Goal: Task Accomplishment & Management: Use online tool/utility

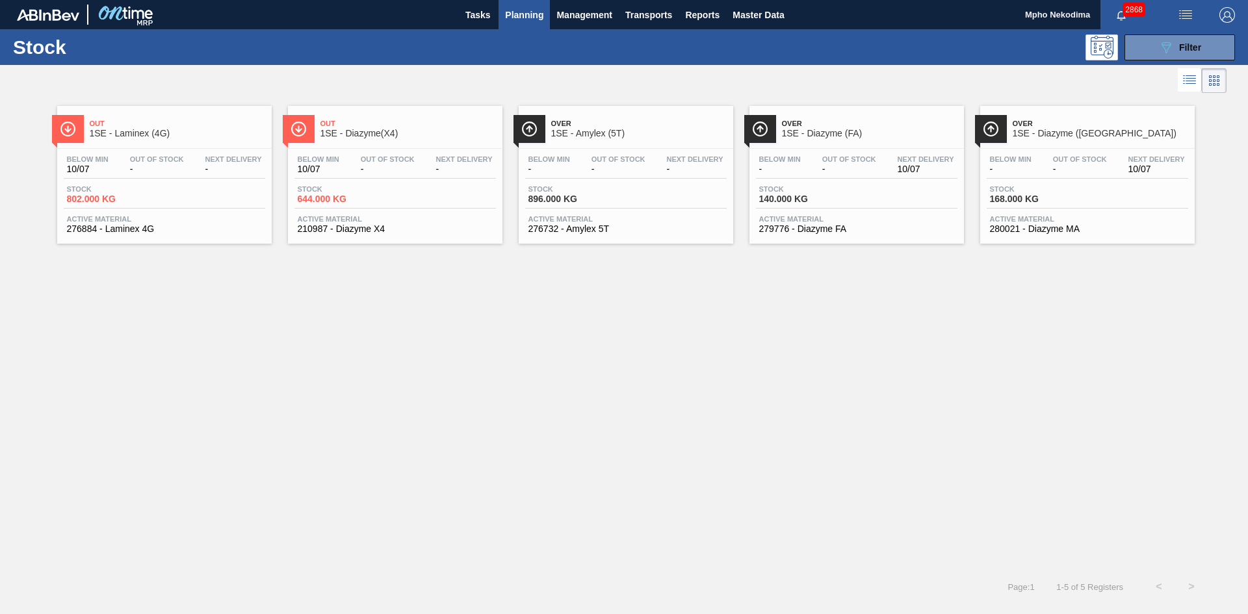
click at [1172, 49] on icon "089F7B8B-B2A5-4AFE-B5C0-19BA573D28AC" at bounding box center [1167, 48] width 16 height 16
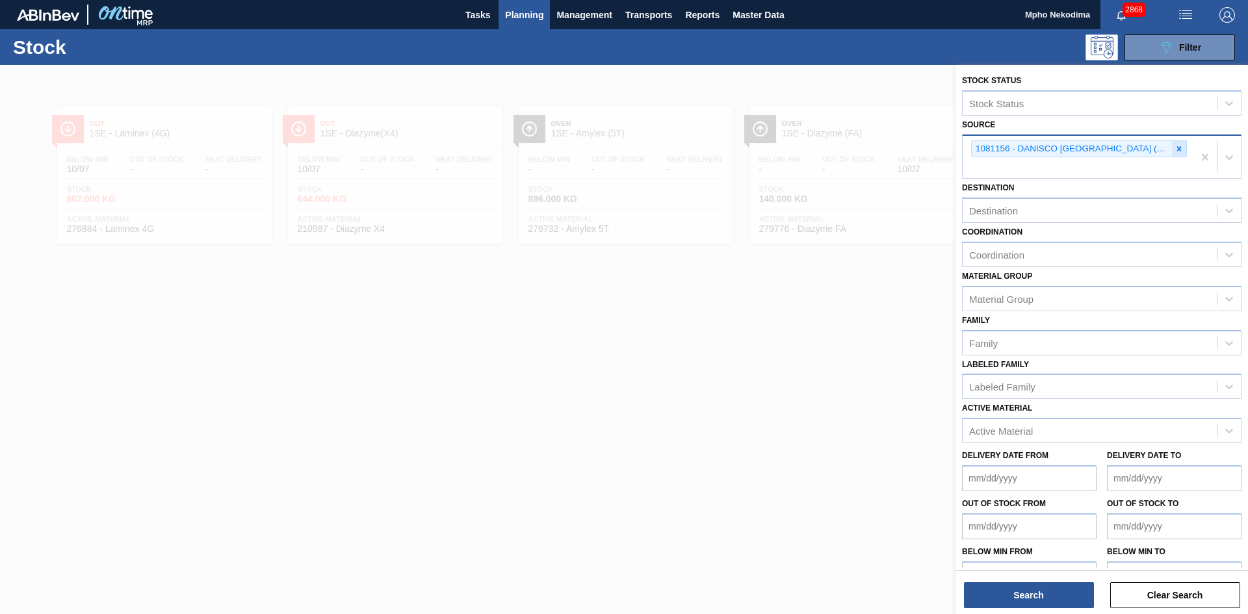
click at [1176, 150] on icon at bounding box center [1179, 148] width 9 height 9
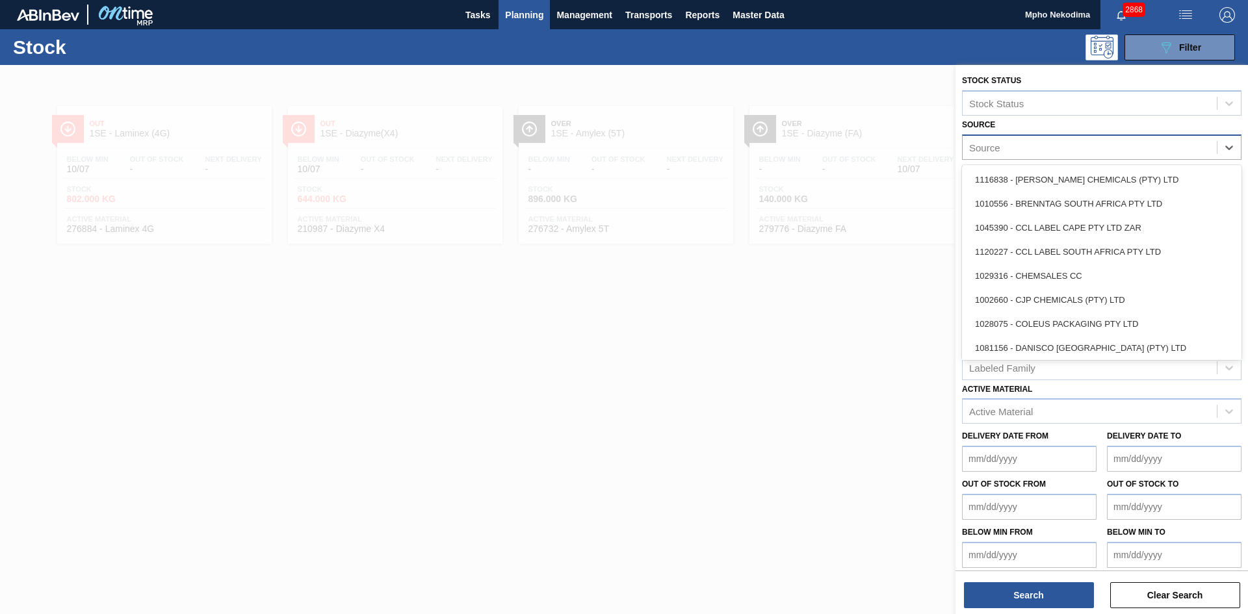
click at [1158, 148] on div "Source" at bounding box center [1090, 147] width 254 height 19
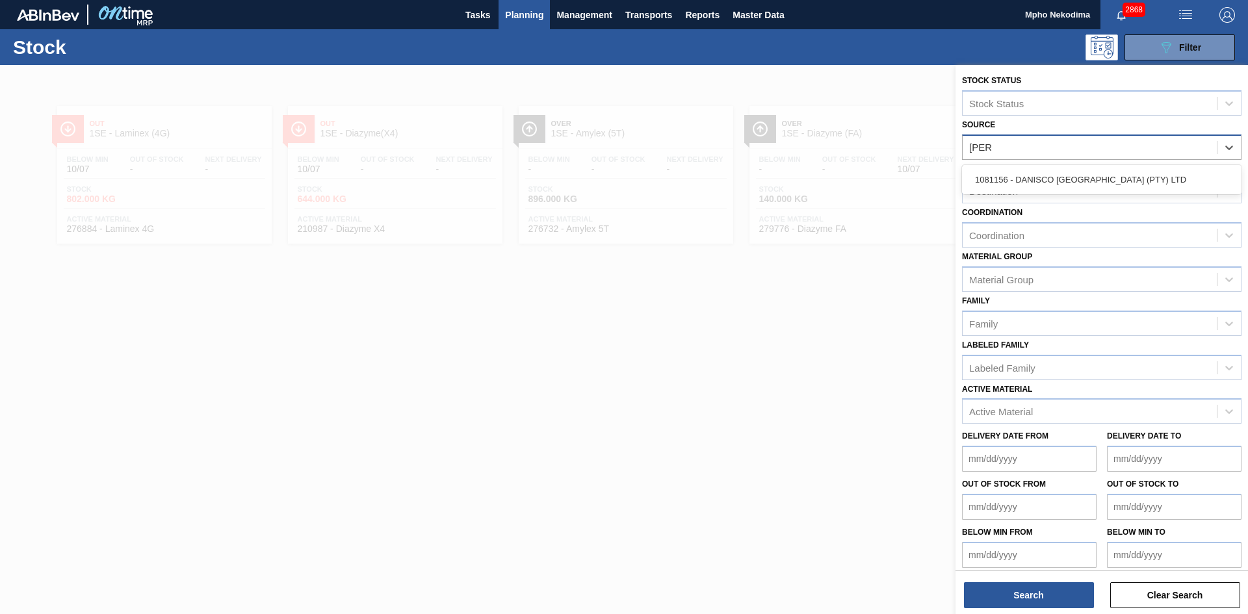
type input "[PERSON_NAME]"
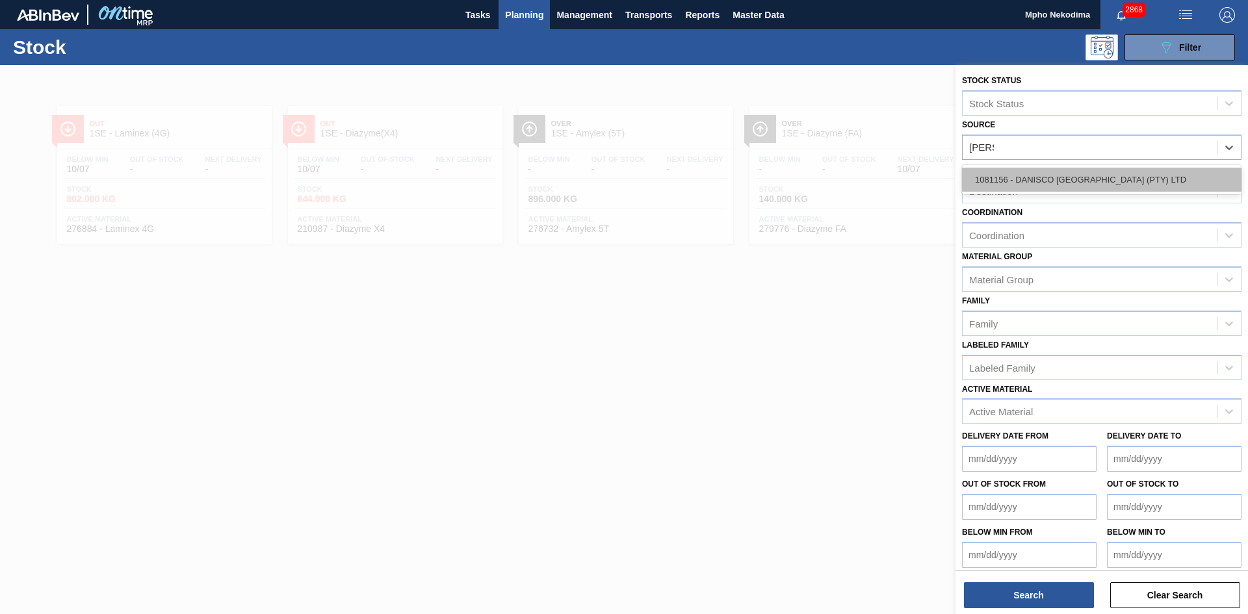
click at [1119, 179] on div "1081156 - DANISCO [GEOGRAPHIC_DATA] (PTY) LTD" at bounding box center [1102, 180] width 280 height 24
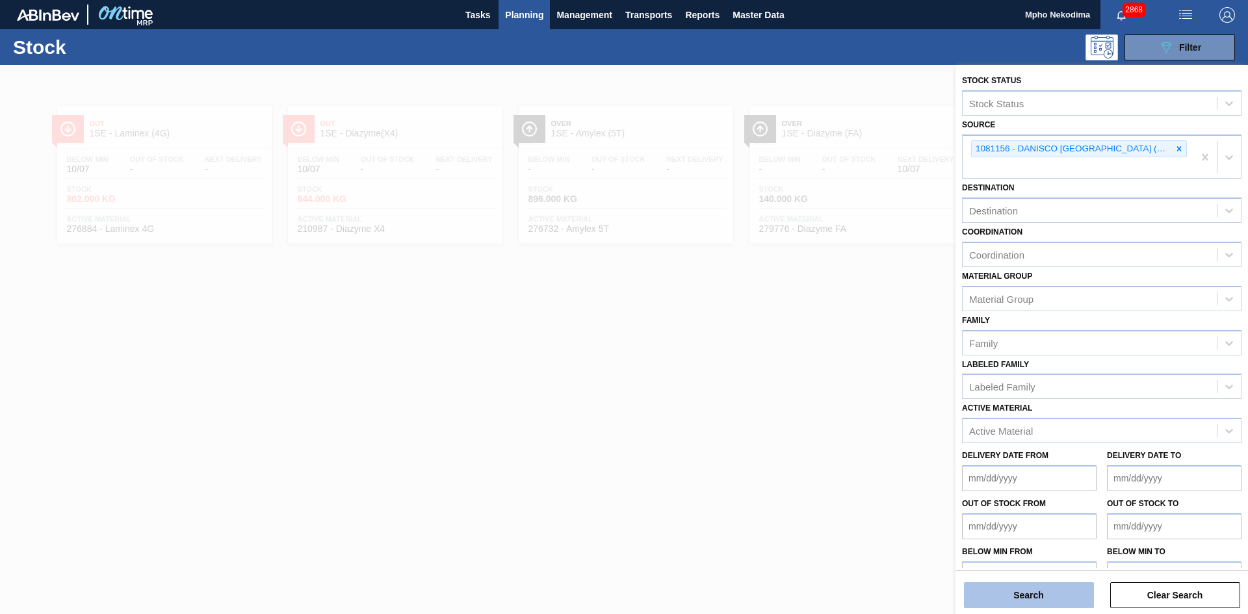
click at [1076, 590] on button "Search" at bounding box center [1029, 596] width 130 height 26
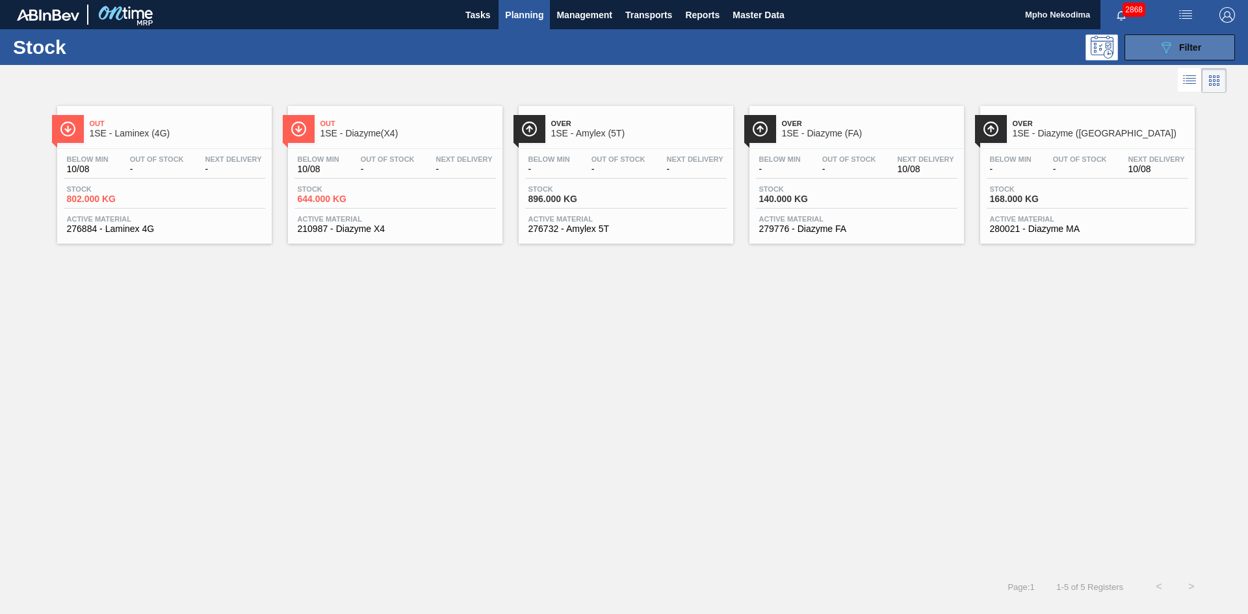
click at [1159, 51] on icon "089F7B8B-B2A5-4AFE-B5C0-19BA573D28AC" at bounding box center [1167, 48] width 16 height 16
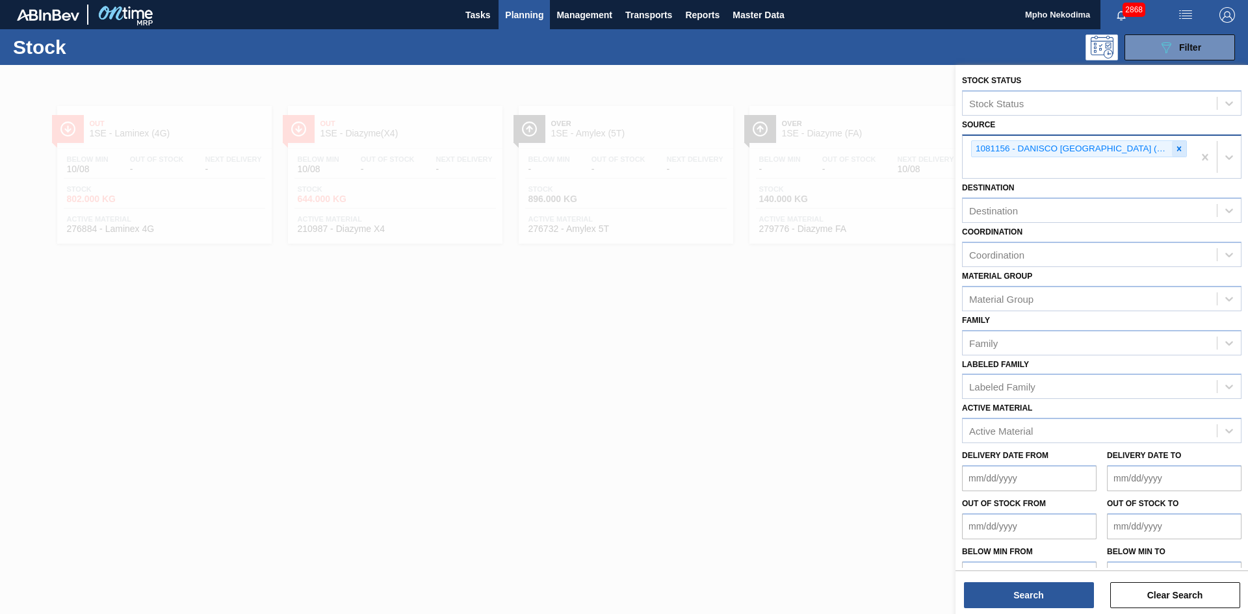
click at [1176, 151] on icon at bounding box center [1179, 148] width 9 height 9
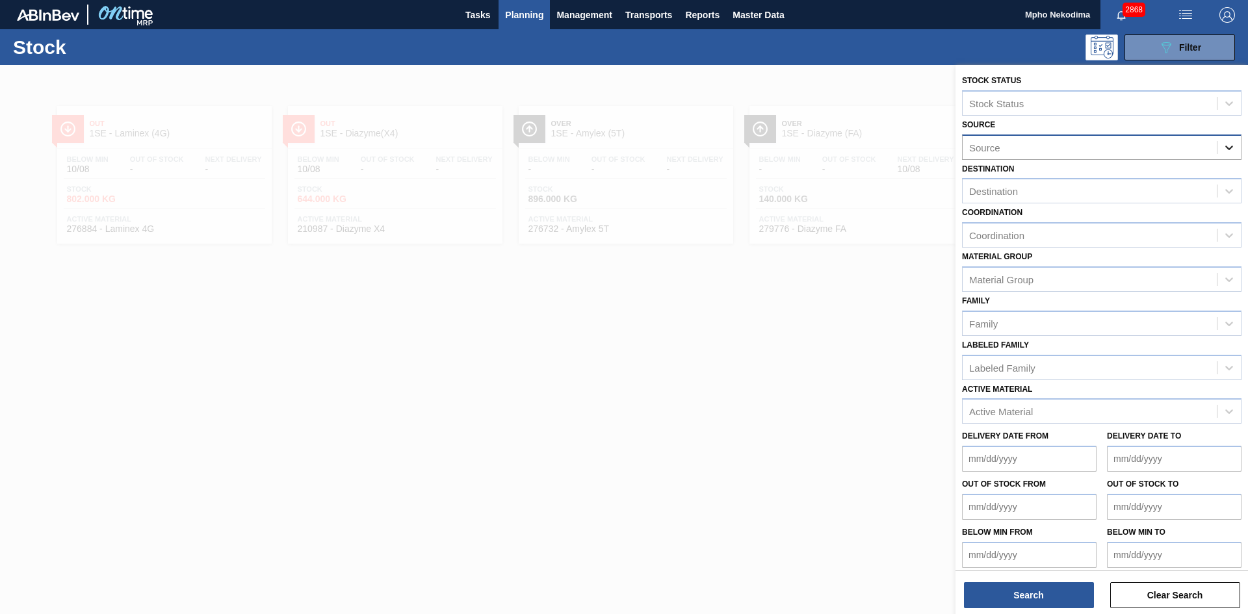
click at [1229, 148] on icon at bounding box center [1230, 148] width 8 height 5
click at [1110, 135] on div "Source" at bounding box center [1102, 147] width 280 height 25
type input "INGRAIN"
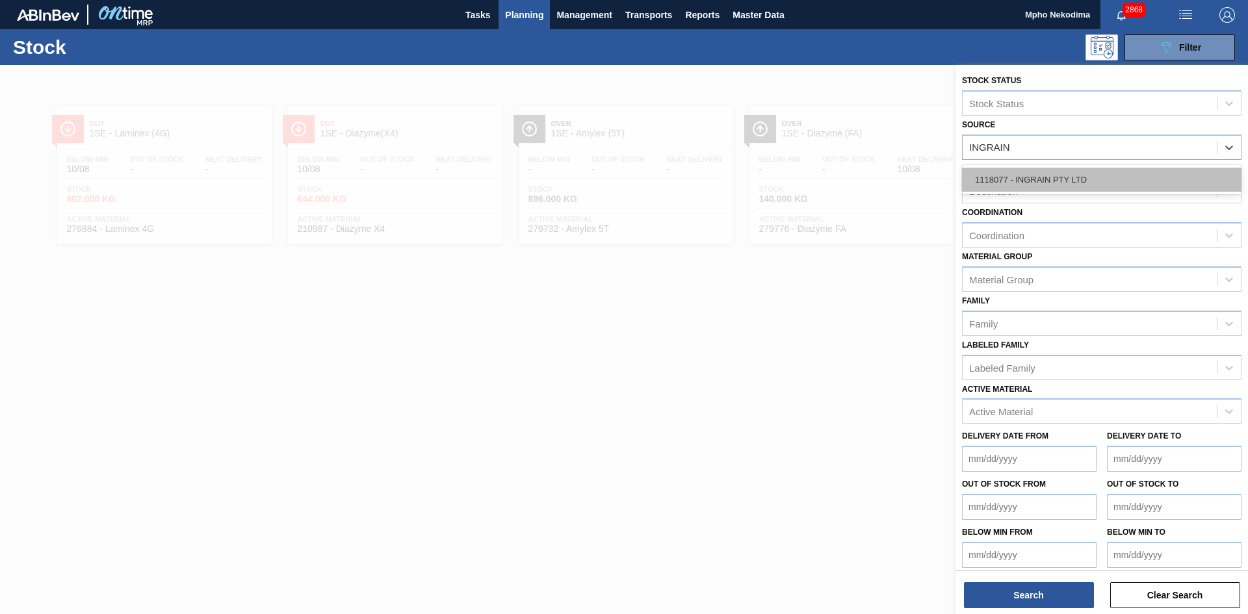
click at [1079, 177] on div "1118077 - INGRAIN PTY LTD" at bounding box center [1102, 180] width 280 height 24
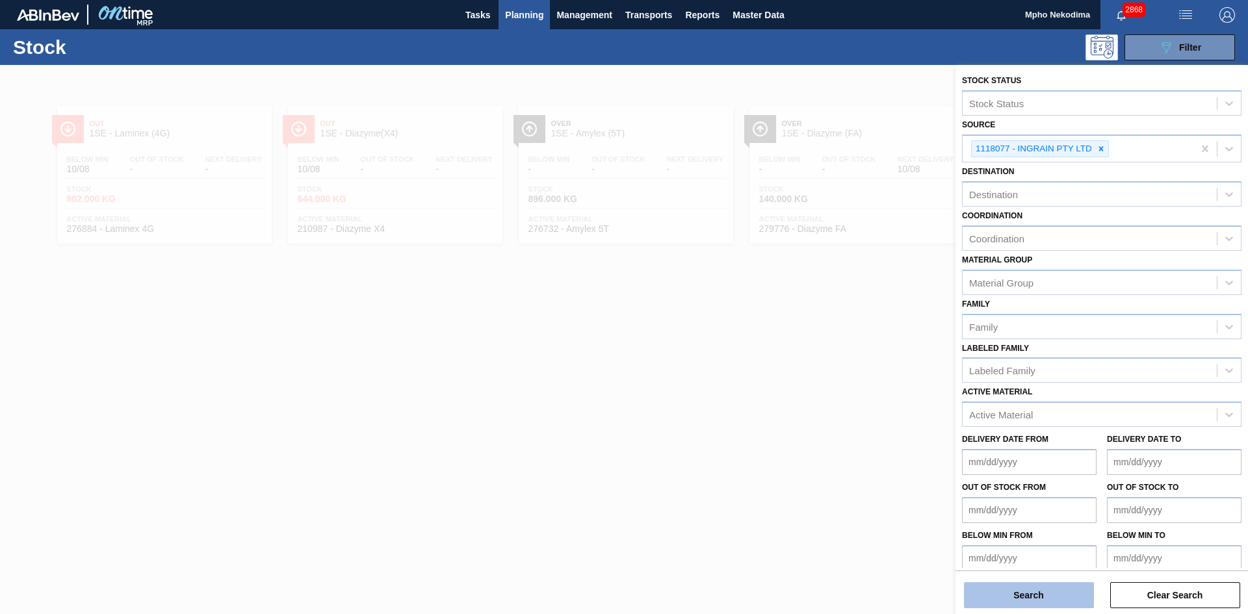
click at [1038, 594] on button "Search" at bounding box center [1029, 596] width 130 height 26
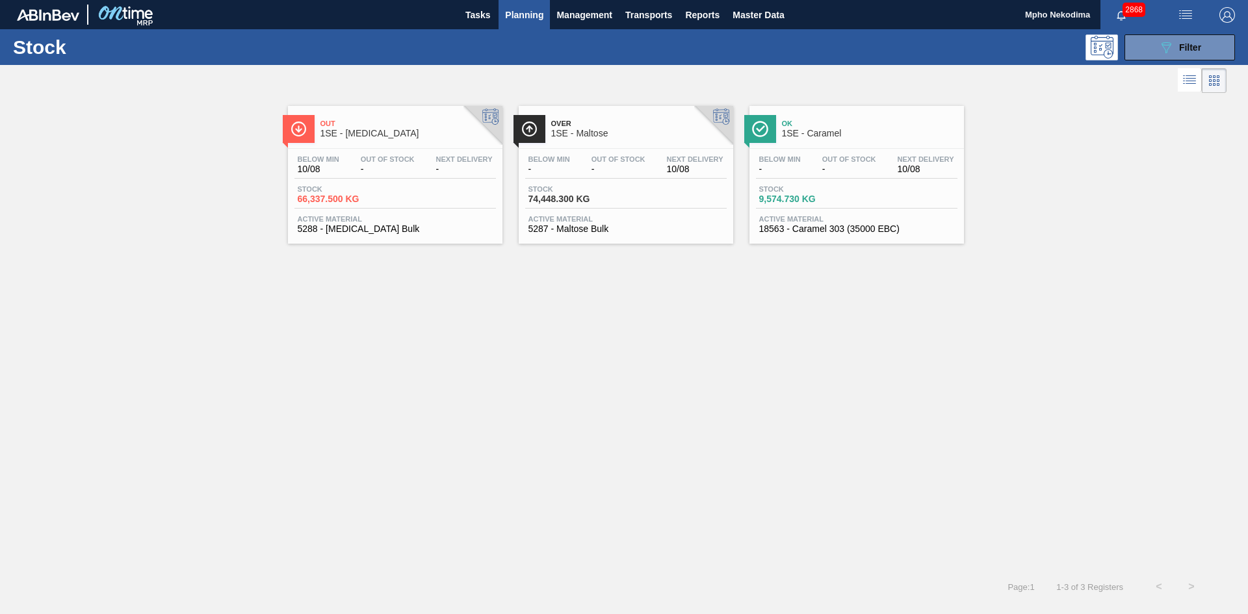
click at [821, 229] on span "18563 - Caramel 303 (35000 EBC)" at bounding box center [856, 229] width 195 height 10
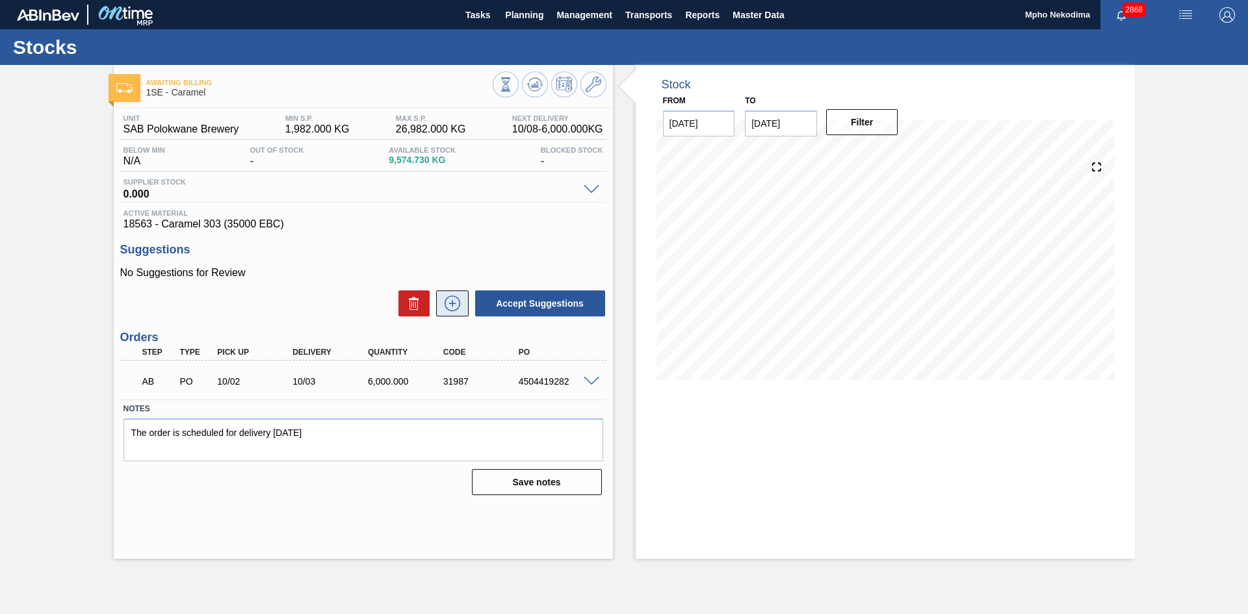
click at [449, 306] on icon at bounding box center [452, 304] width 21 height 16
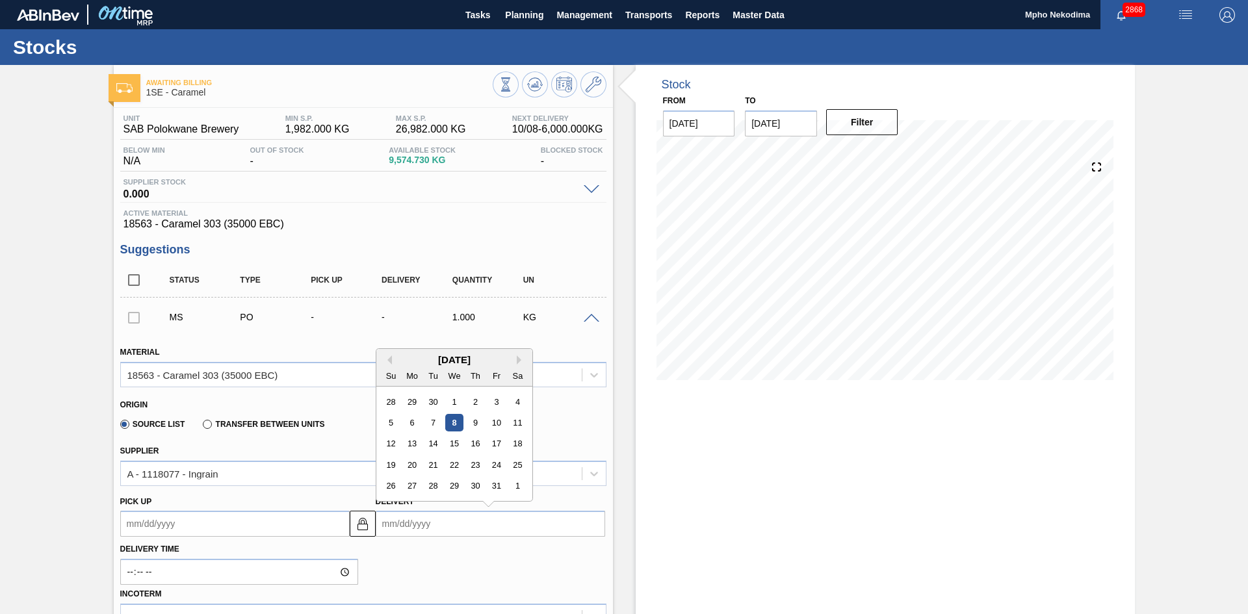
click at [427, 525] on input "Delivery" at bounding box center [491, 524] width 230 height 26
click at [469, 465] on div "23" at bounding box center [475, 465] width 18 height 18
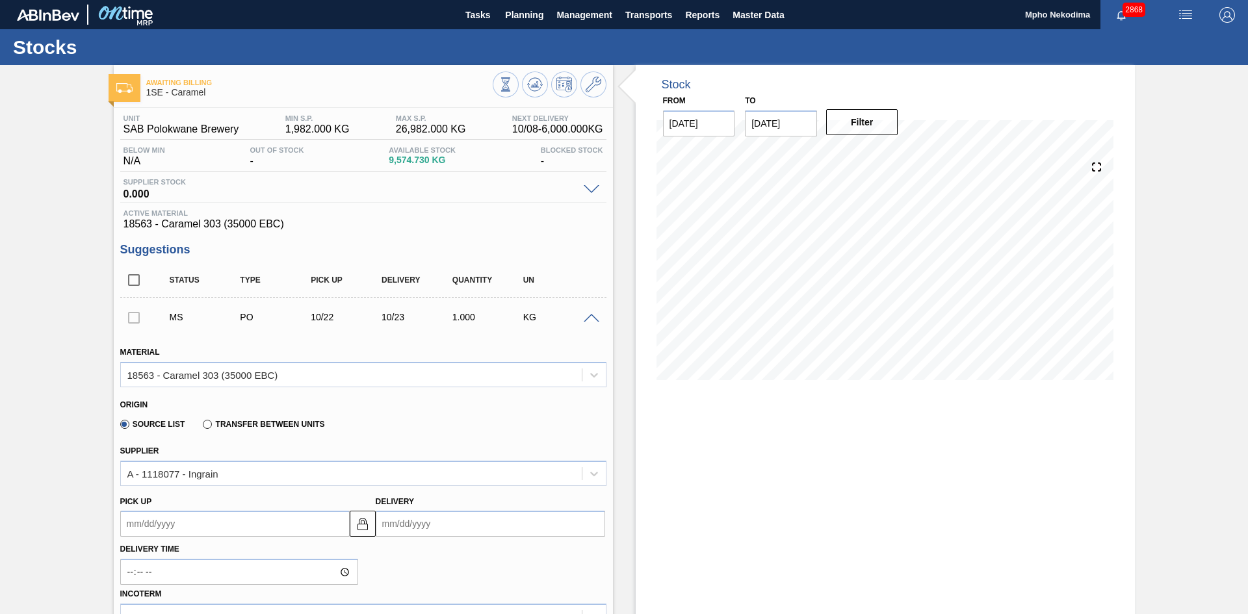
type up3263284330 "[DATE]"
type input "[DATE]"
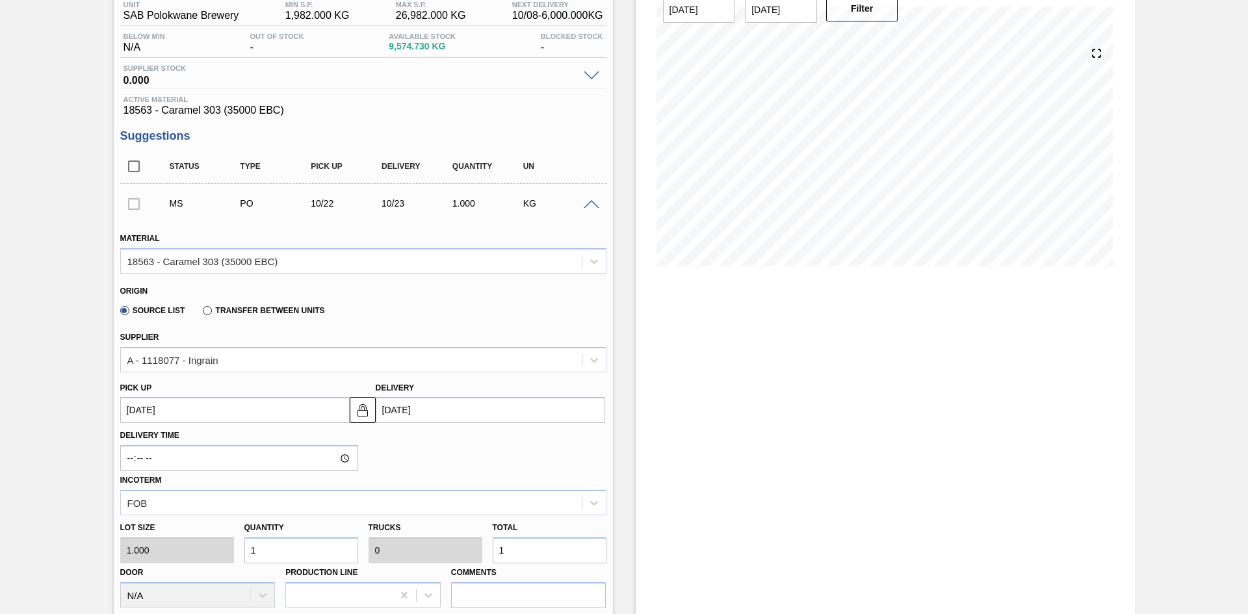
scroll to position [130, 0]
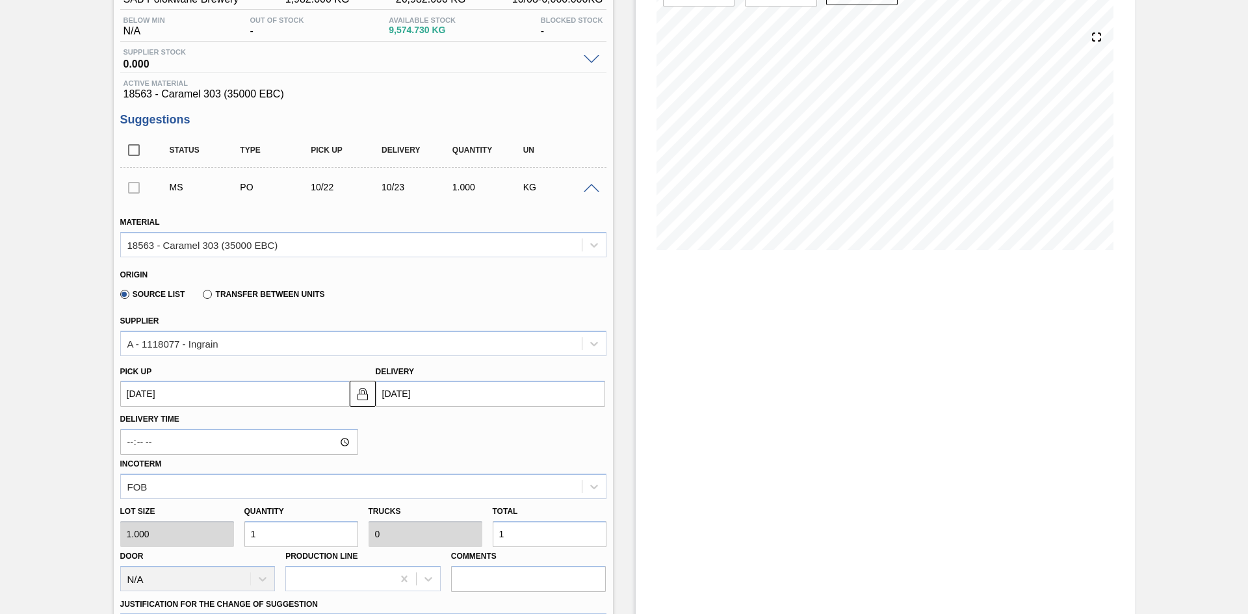
click at [226, 531] on div "Lot size 1.000 Quantity 1 Trucks 0 Total 1 Door N/A Production Line Comments" at bounding box center [363, 545] width 497 height 93
type input "10"
type input "0.001"
type input "10"
type input "100"
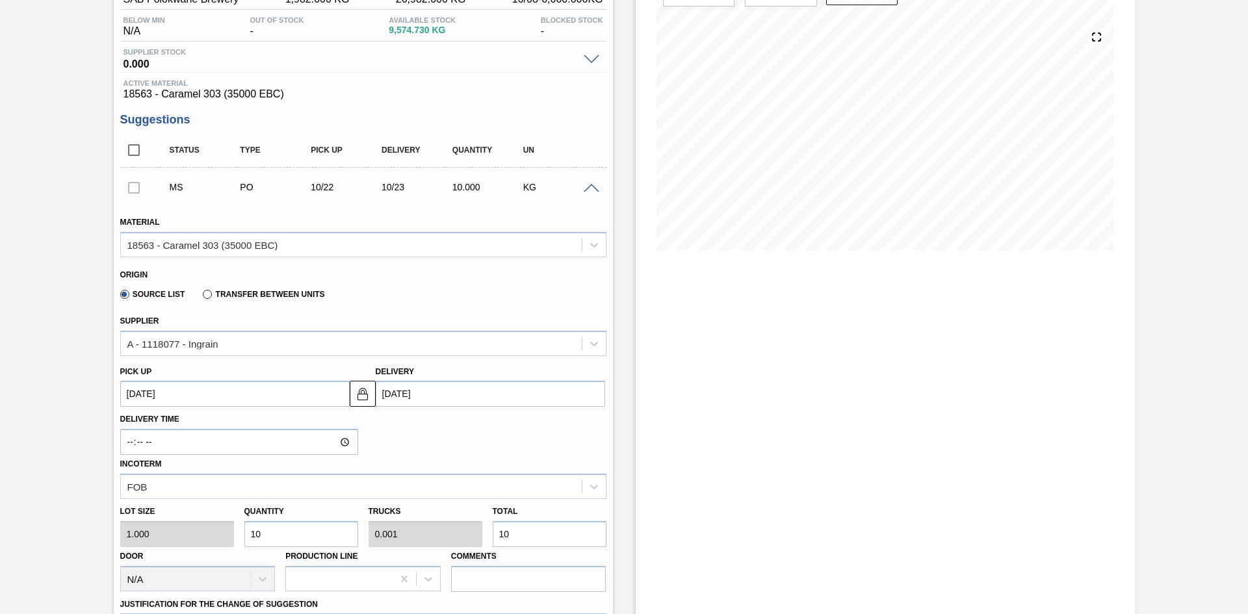
type input "0.01"
type input "100"
type input "1,000"
type input "0.1"
type input "1,000"
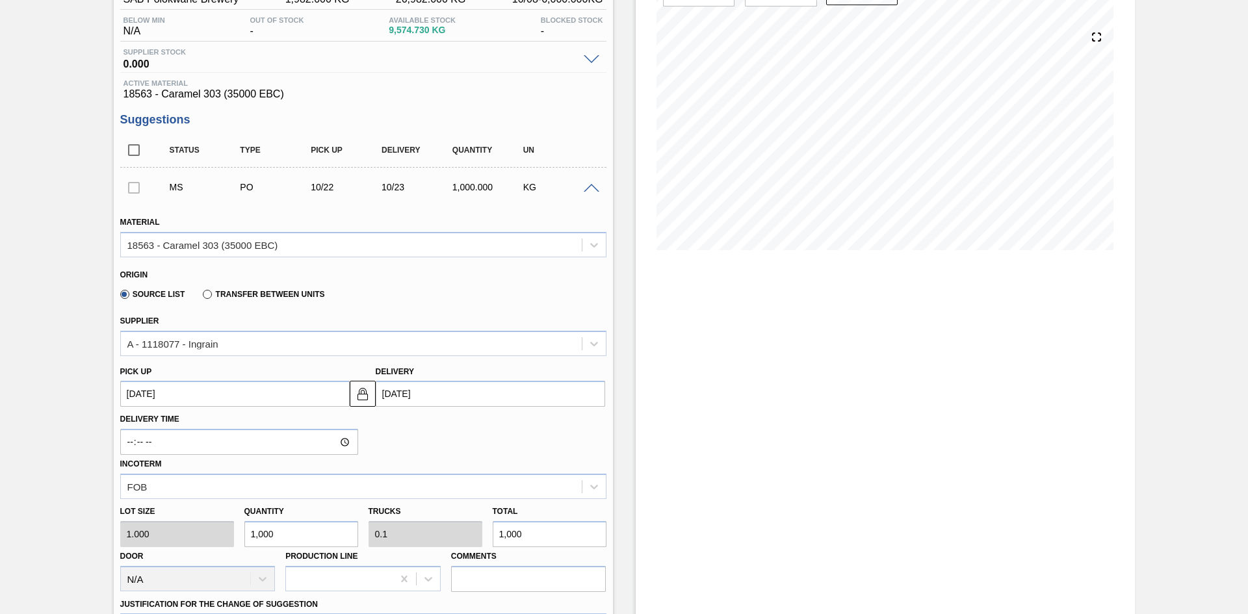
type input "10,000"
type input "1"
type input "10,000"
click at [426, 429] on div "Delivery Time Incoterm FOB" at bounding box center [363, 453] width 497 height 92
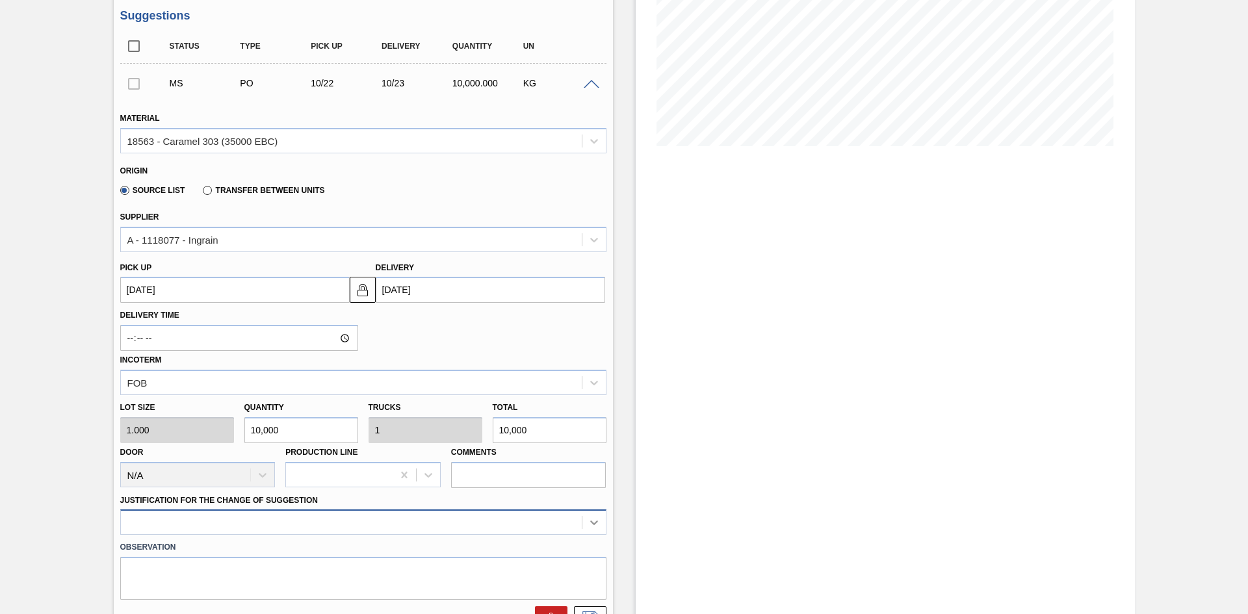
scroll to position [360, 0]
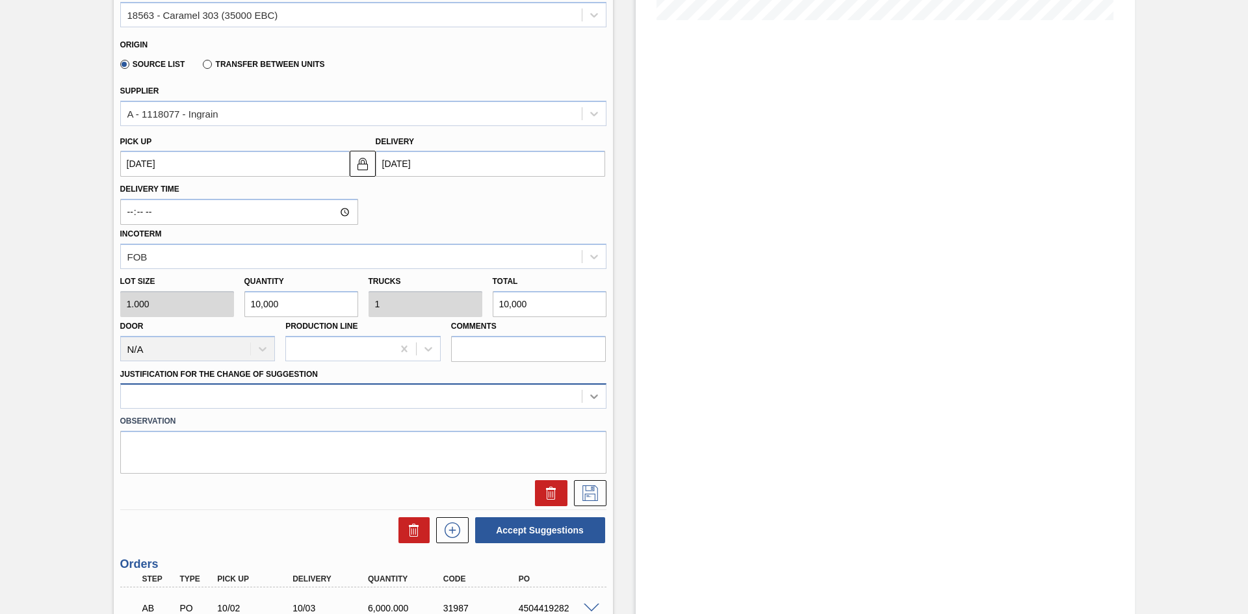
click at [590, 409] on div at bounding box center [363, 396] width 486 height 25
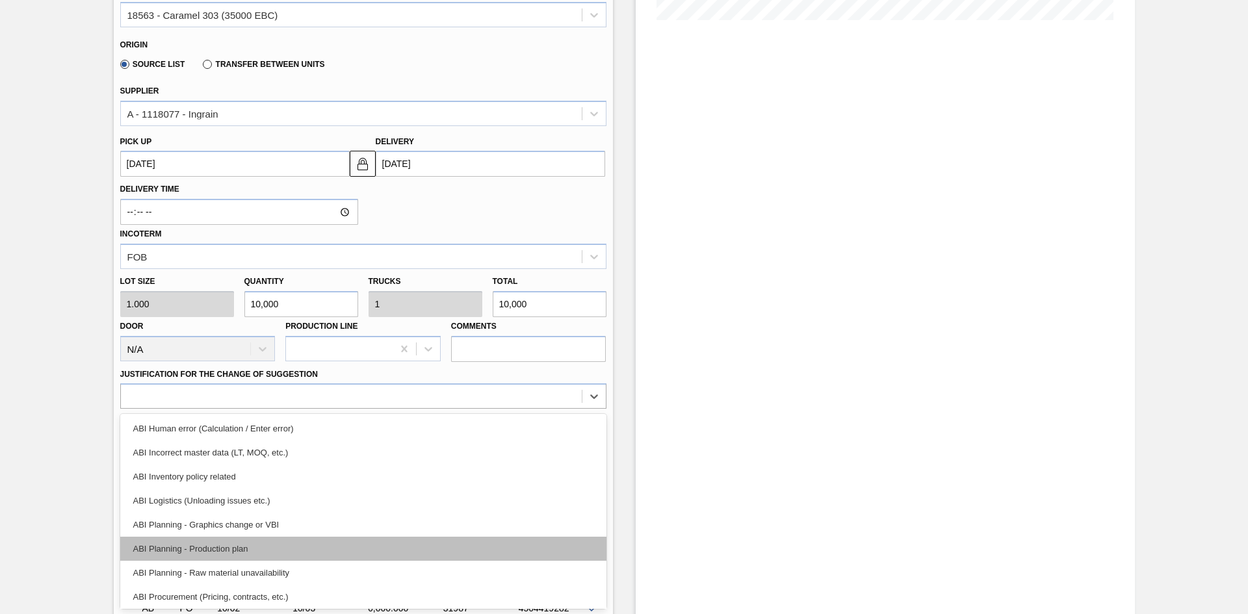
click at [311, 538] on div "ABI Planning - Production plan" at bounding box center [363, 549] width 486 height 24
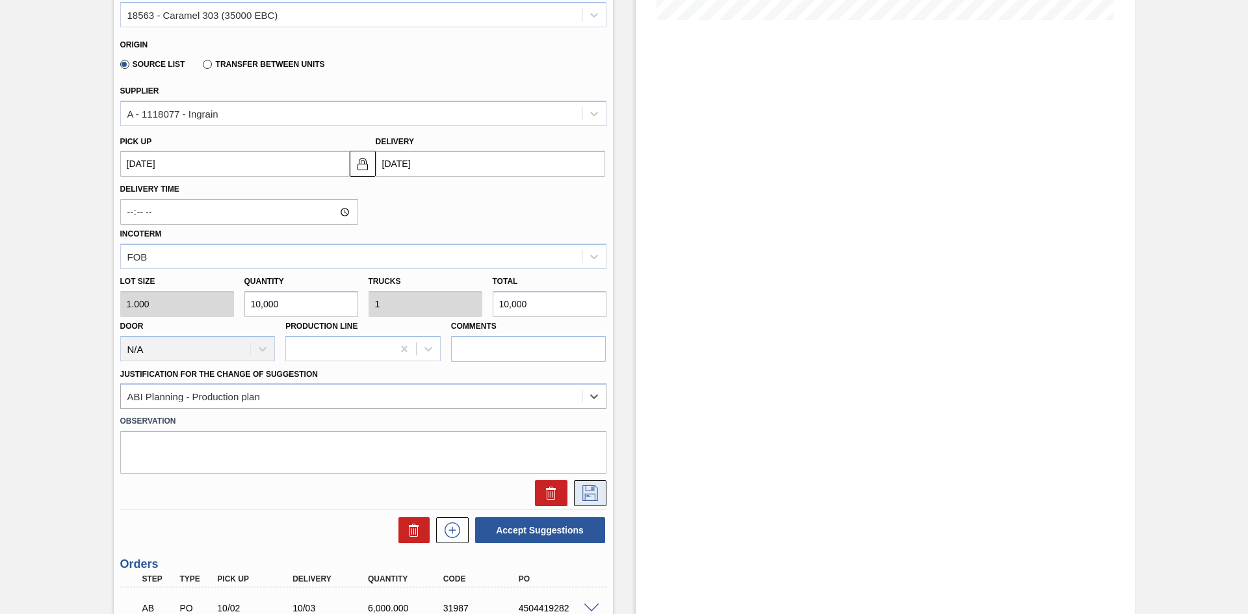
click at [591, 490] on icon at bounding box center [589, 492] width 7 height 10
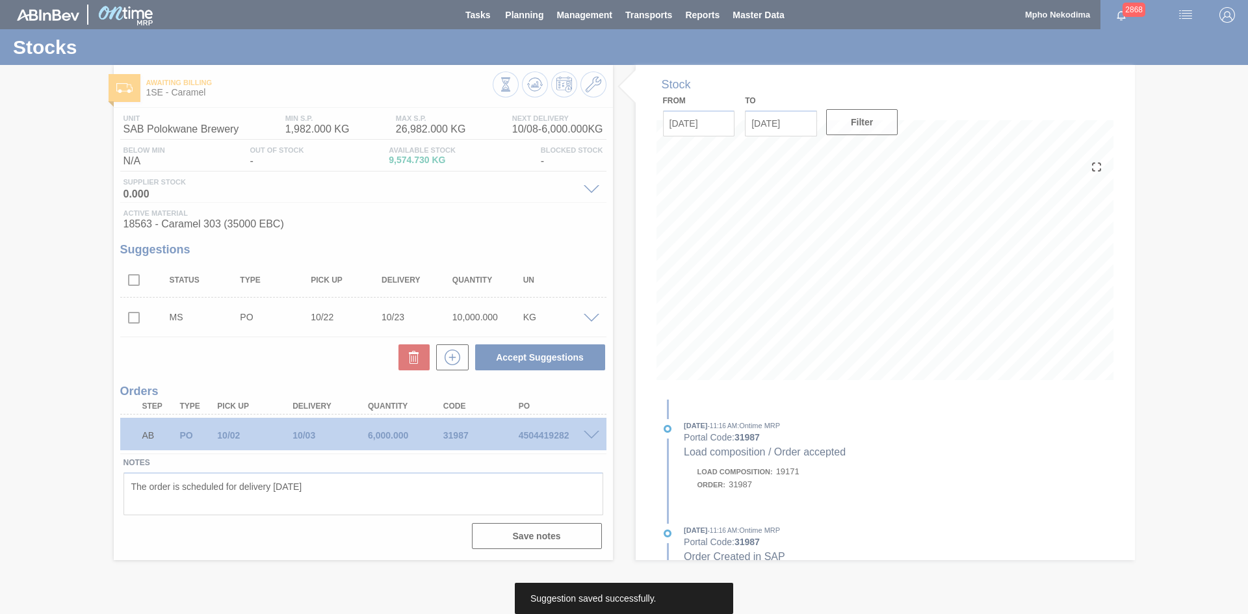
scroll to position [0, 0]
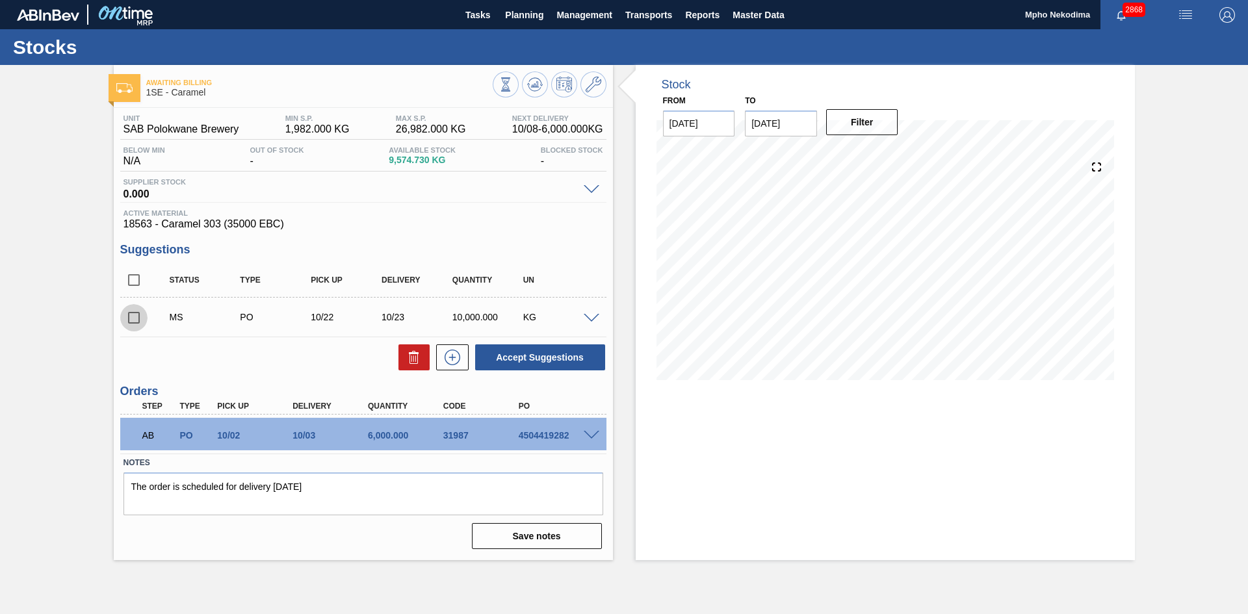
click at [138, 319] on input "checkbox" at bounding box center [133, 317] width 27 height 27
click at [553, 360] on button "Accept Suggestions" at bounding box center [540, 358] width 130 height 26
checkbox input "false"
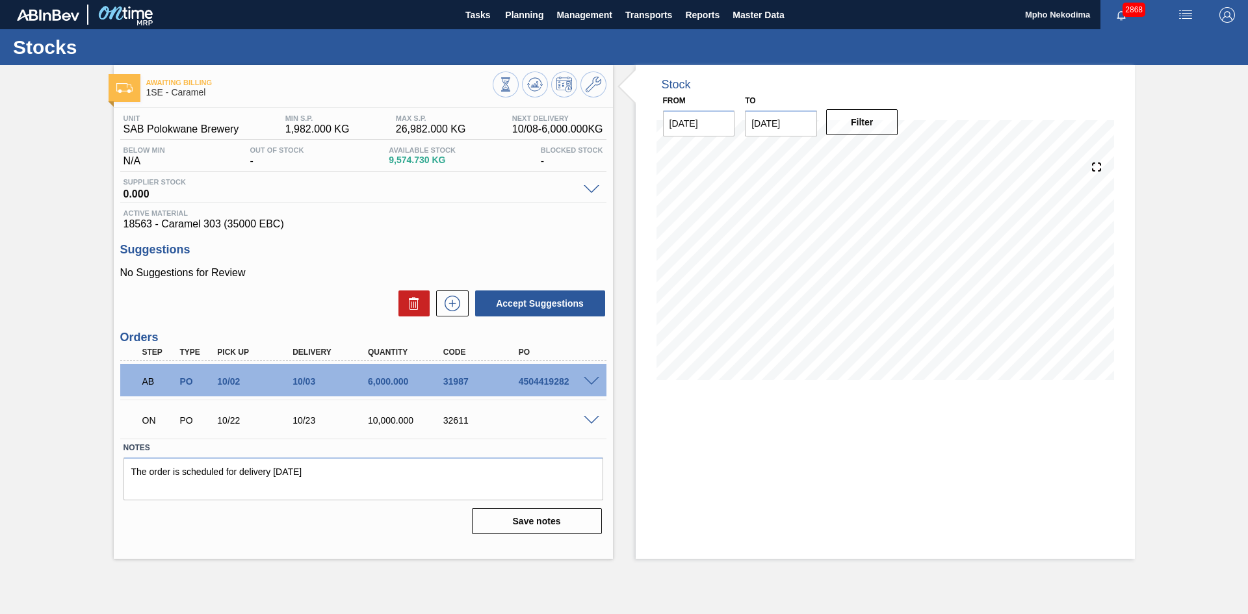
click at [349, 263] on div "Suggestions No Suggestions for Review Accept Suggestions" at bounding box center [363, 280] width 486 height 75
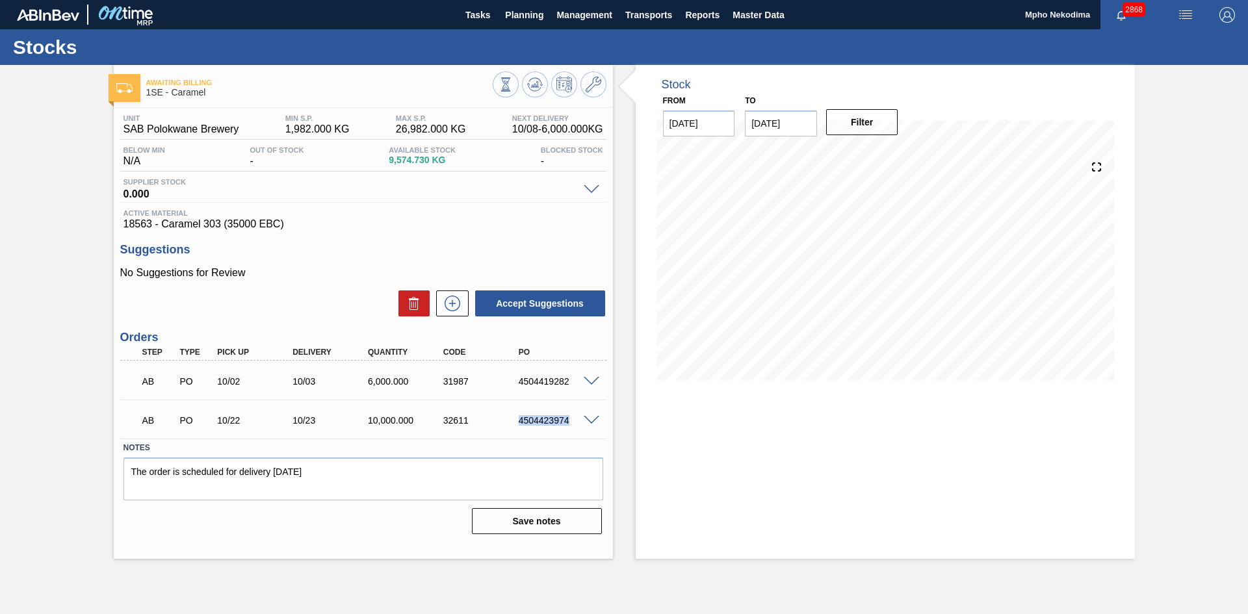
drag, startPoint x: 520, startPoint y: 421, endPoint x: 571, endPoint y: 419, distance: 51.4
click at [571, 419] on div "4504423974" at bounding box center [558, 420] width 85 height 10
copy div "4504423974"
click at [571, 419] on div "4504423974" at bounding box center [558, 420] width 85 height 10
drag, startPoint x: 520, startPoint y: 421, endPoint x: 568, endPoint y: 420, distance: 48.8
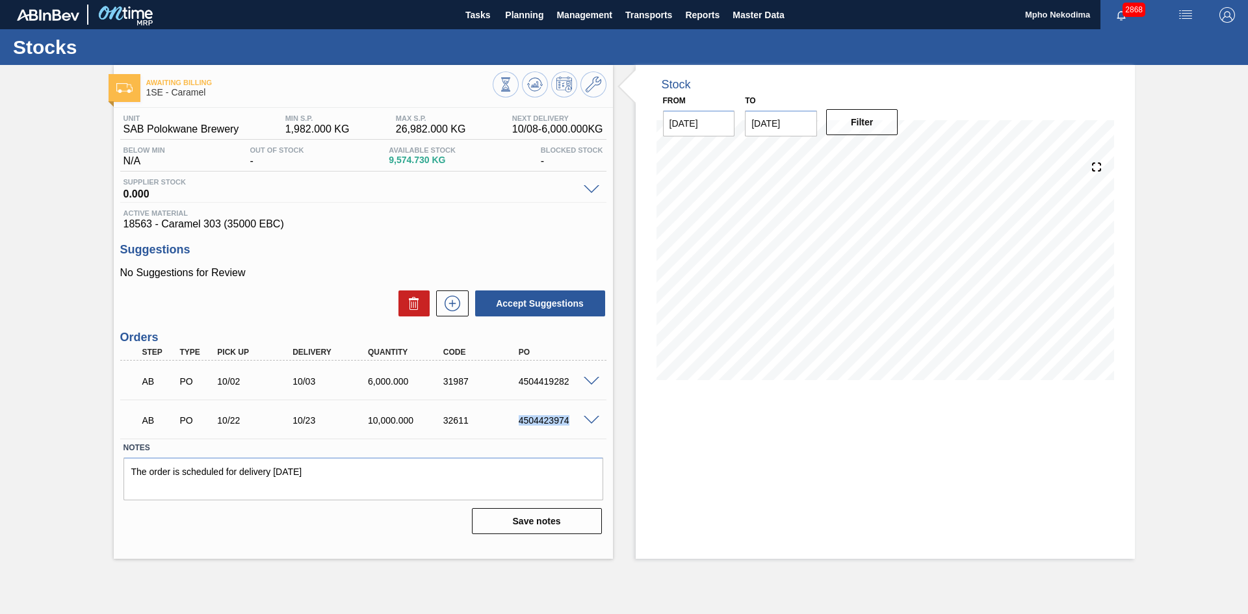
click at [568, 420] on div "4504423974" at bounding box center [558, 420] width 85 height 10
copy div "4504423974"
click at [492, 423] on div "32611" at bounding box center [482, 420] width 85 height 10
drag, startPoint x: 520, startPoint y: 421, endPoint x: 572, endPoint y: 416, distance: 52.9
click at [572, 416] on div "4504423974" at bounding box center [558, 420] width 85 height 10
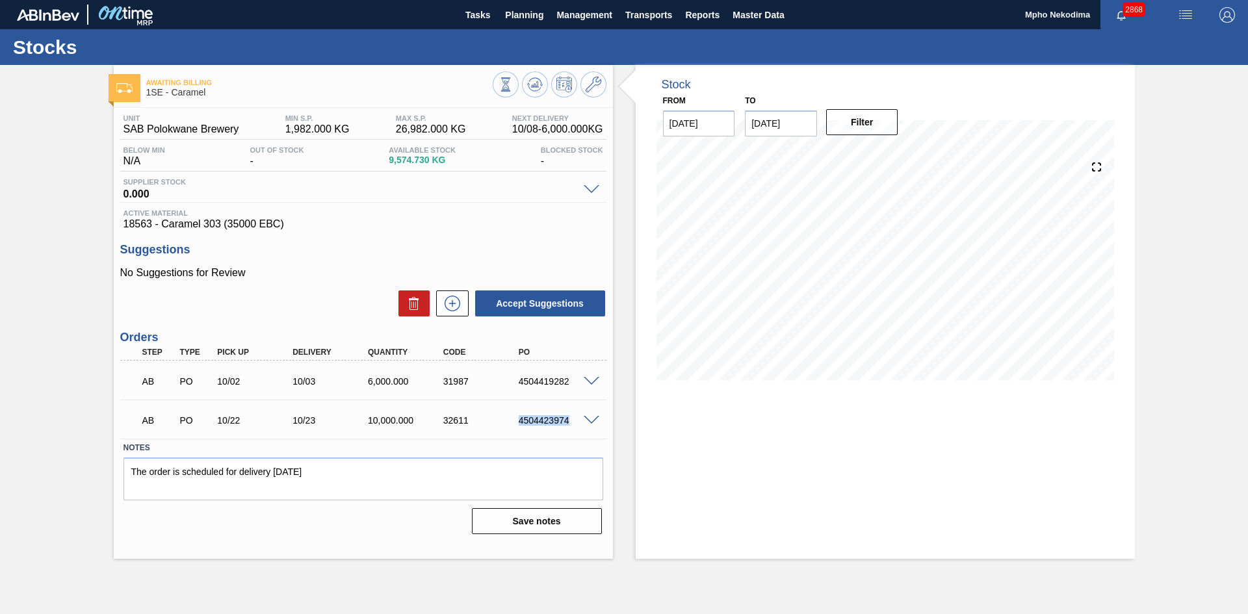
copy div "4504423974"
click at [471, 224] on span "18563 - Caramel 303 (35000 EBC)" at bounding box center [364, 224] width 480 height 12
drag, startPoint x: 519, startPoint y: 421, endPoint x: 572, endPoint y: 418, distance: 52.7
click at [572, 418] on div "4504423974" at bounding box center [558, 420] width 85 height 10
copy div "4504423974"
